Goal: Navigation & Orientation: Go to known website

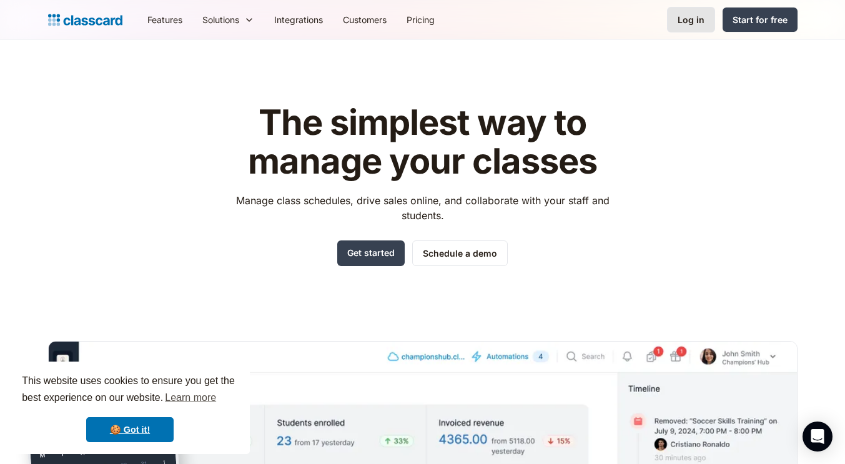
click at [700, 26] on div "Log in" at bounding box center [691, 19] width 27 height 13
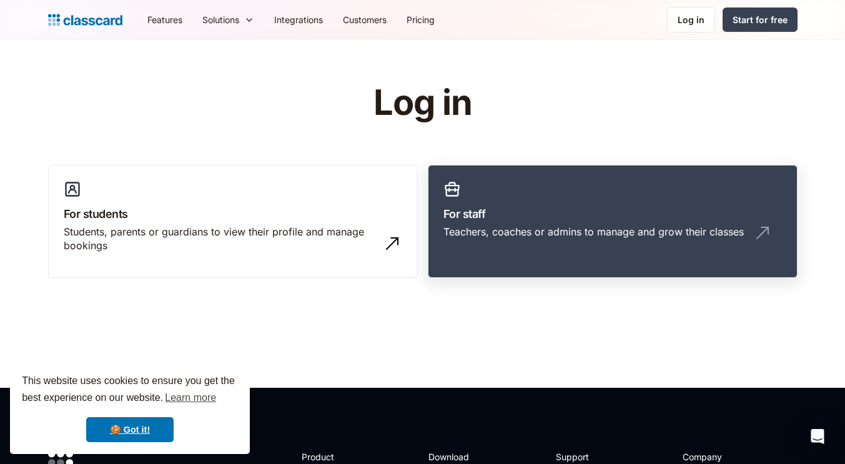
click at [519, 229] on div "Teachers, coaches or admins to manage and grow their classes" at bounding box center [594, 232] width 301 height 14
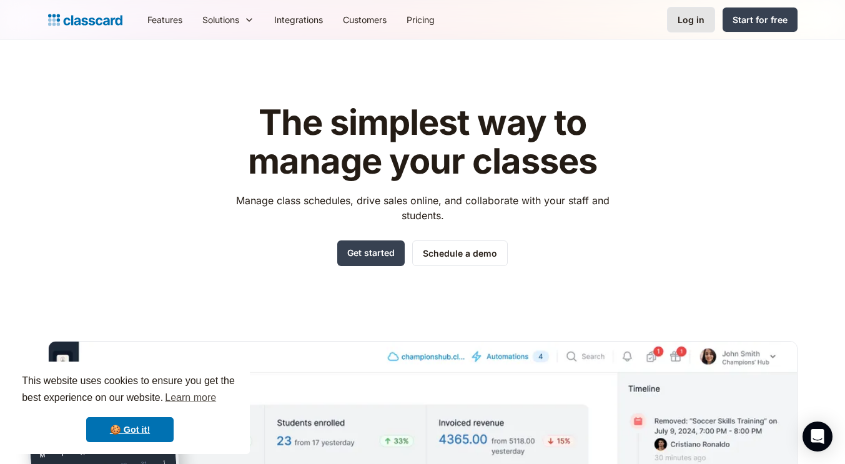
click at [697, 25] on div "Log in" at bounding box center [691, 19] width 27 height 13
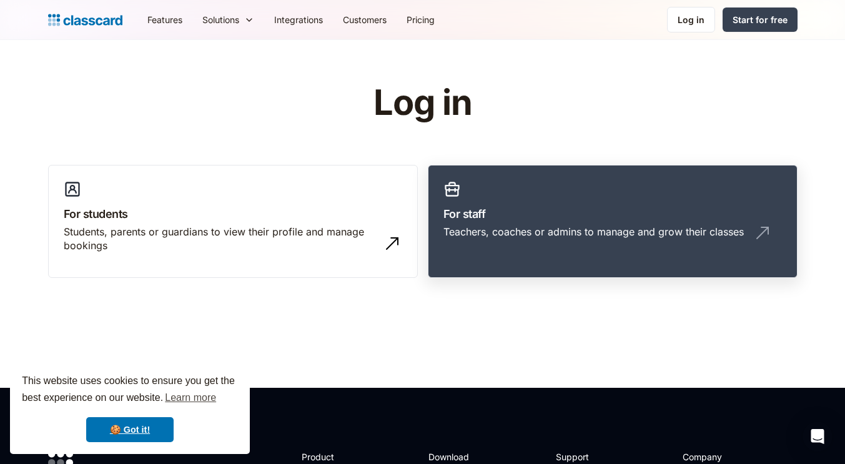
click at [584, 196] on link "For staff Teachers, coaches or admins to manage and grow their classes" at bounding box center [613, 222] width 370 height 114
